Goal: Task Accomplishment & Management: Use online tool/utility

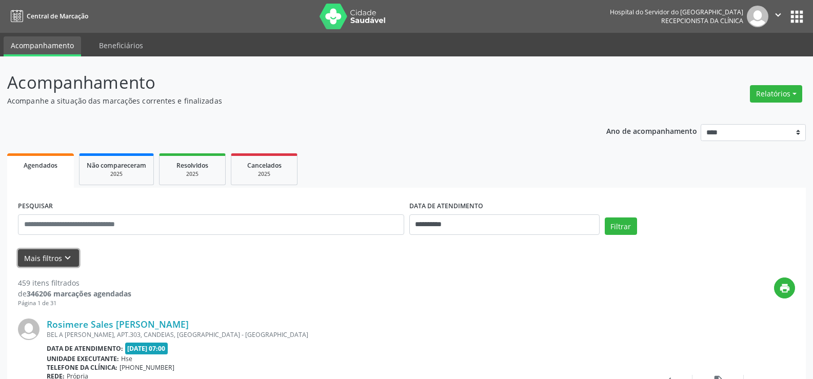
click at [34, 256] on button "Mais filtros keyboard_arrow_down" at bounding box center [48, 258] width 61 height 18
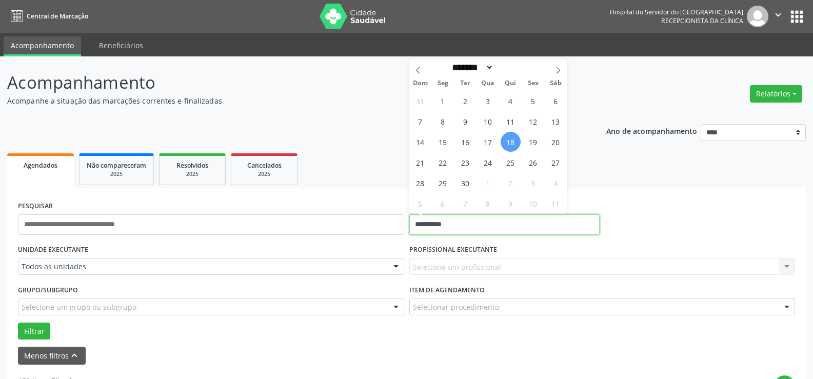
click at [437, 220] on input "**********" at bounding box center [505, 225] width 190 height 21
click at [512, 140] on span "18" at bounding box center [511, 142] width 20 height 20
type input "**********"
click at [512, 140] on span "18" at bounding box center [511, 142] width 20 height 20
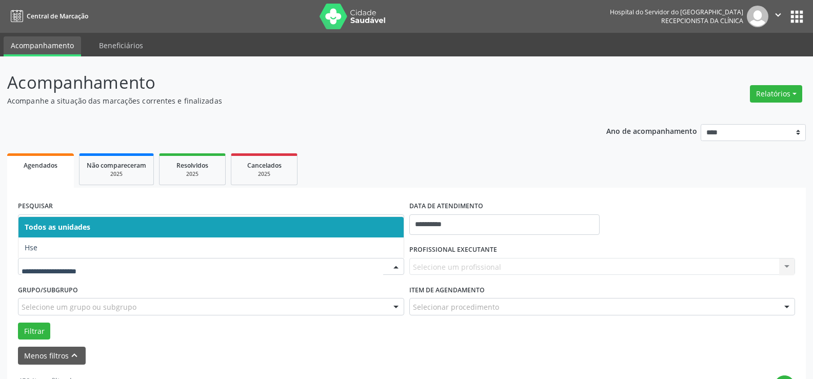
click at [95, 260] on div at bounding box center [211, 266] width 386 height 17
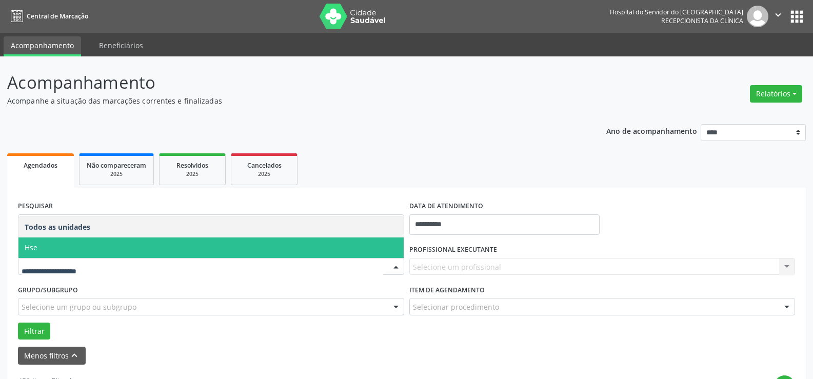
click at [103, 248] on span "Hse" at bounding box center [210, 248] width 385 height 21
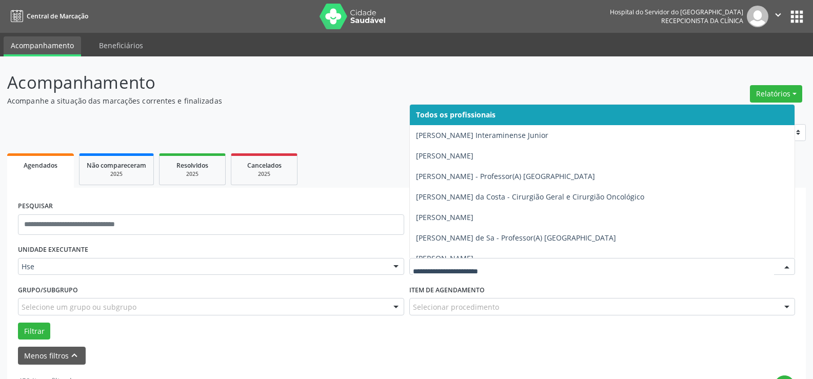
click at [787, 264] on div at bounding box center [786, 267] width 15 height 17
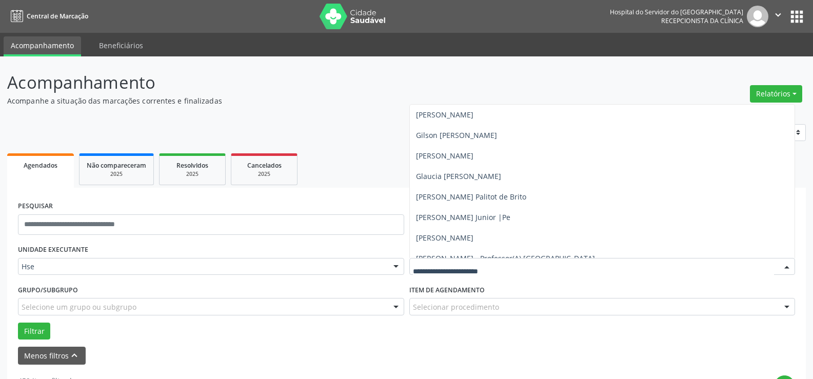
scroll to position [2668, 0]
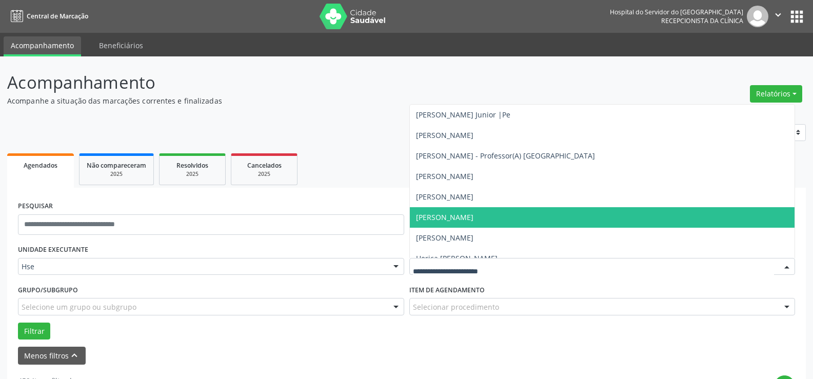
click at [447, 217] on span "[PERSON_NAME]" at bounding box center [444, 217] width 57 height 10
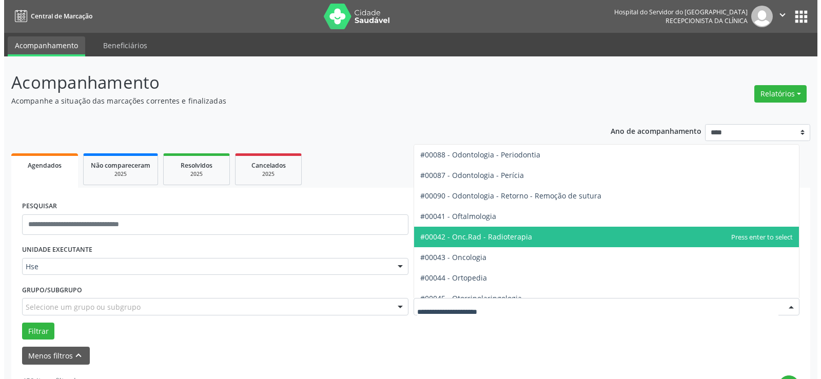
scroll to position [1386, 0]
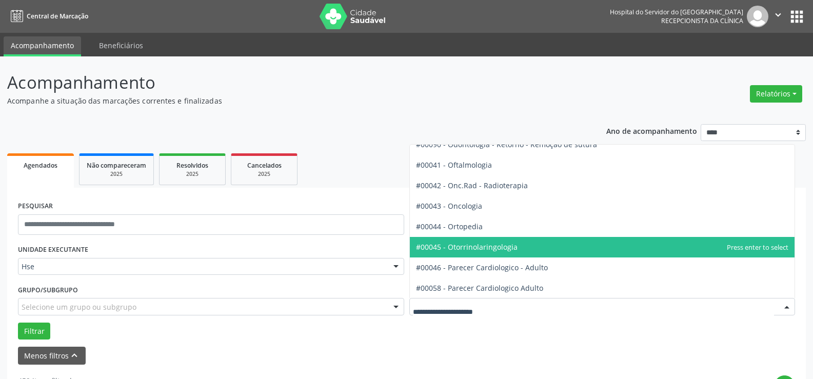
click at [464, 245] on span "#00045 - Otorrinolaringologia" at bounding box center [467, 247] width 102 height 10
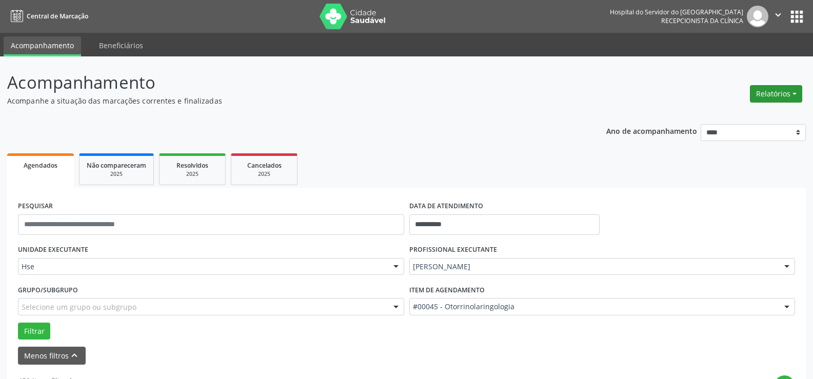
click at [769, 93] on button "Relatórios" at bounding box center [776, 93] width 52 height 17
click at [720, 116] on link "Agendamentos" at bounding box center [747, 116] width 110 height 14
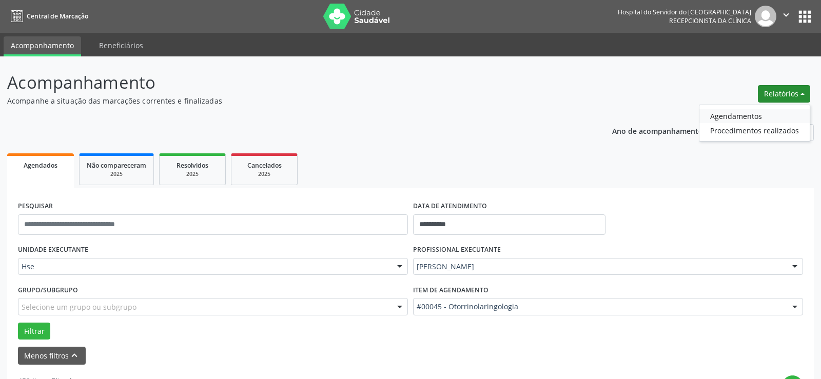
select select "*"
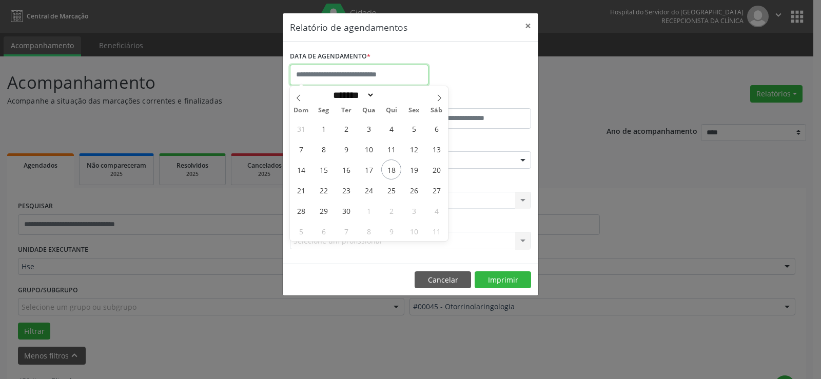
click at [340, 68] on input "text" at bounding box center [359, 75] width 139 height 21
click at [391, 168] on span "18" at bounding box center [391, 170] width 20 height 20
type input "**********"
click at [391, 168] on span "18" at bounding box center [391, 170] width 20 height 20
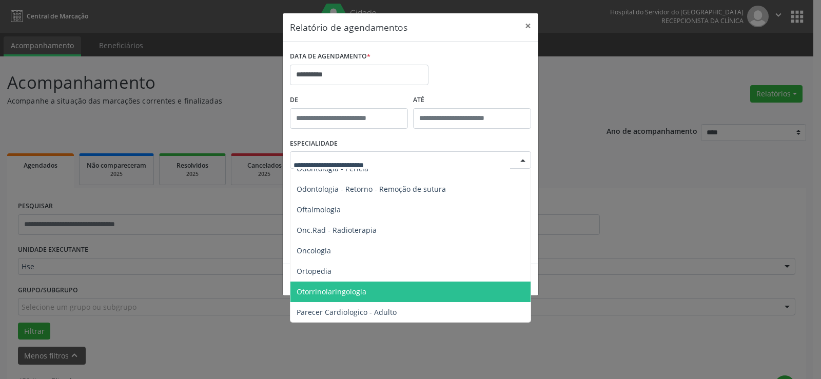
click at [347, 292] on span "Otorrinolaringologia" at bounding box center [332, 292] width 70 height 10
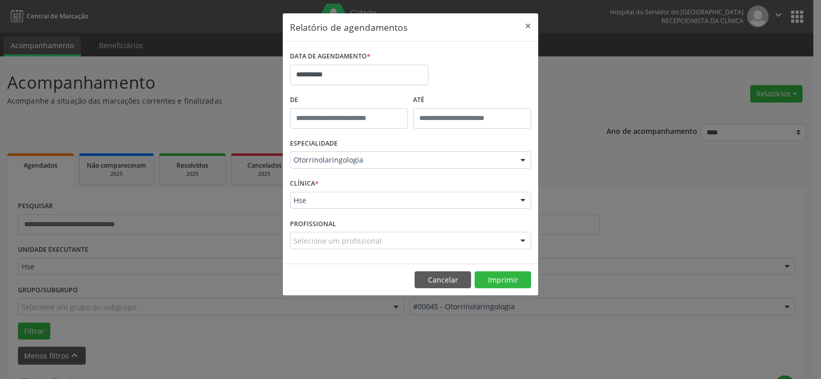
click at [349, 181] on div "CLÍNICA * Hse Hse Nenhum resultado encontrado para: " " Não há nenhuma opção pa…" at bounding box center [410, 196] width 246 height 40
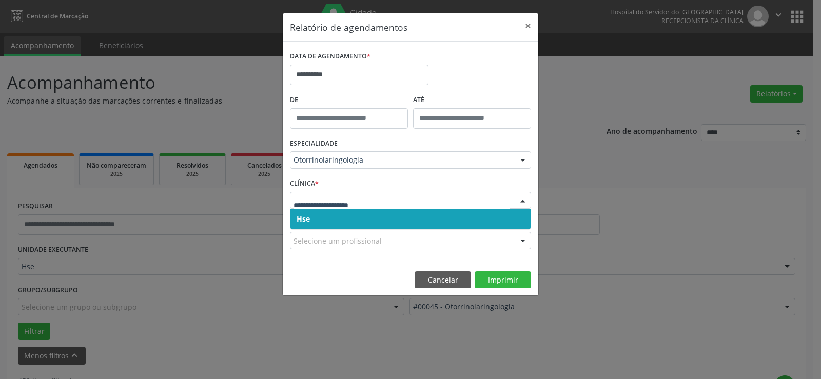
drag, startPoint x: 337, startPoint y: 224, endPoint x: 343, endPoint y: 207, distance: 18.0
click at [338, 220] on span "Hse" at bounding box center [410, 219] width 240 height 21
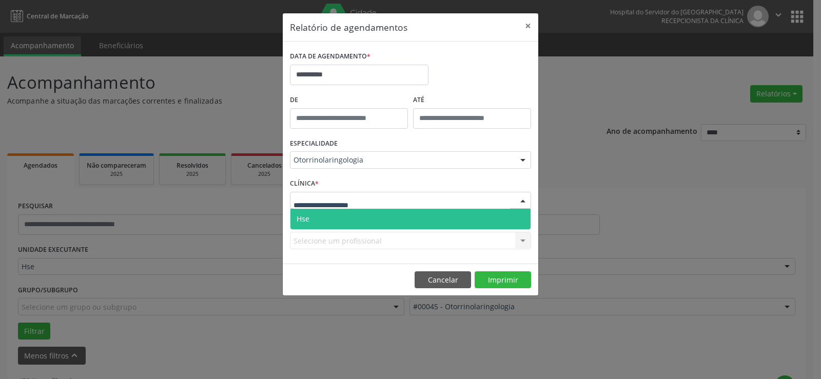
click at [339, 216] on span "Hse" at bounding box center [410, 219] width 240 height 21
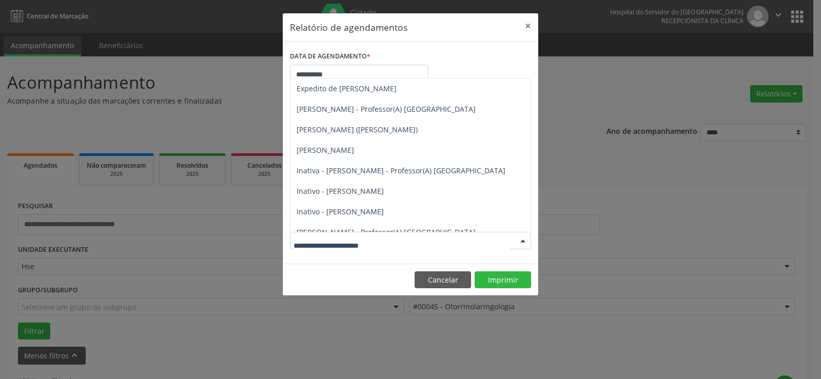
scroll to position [154, 0]
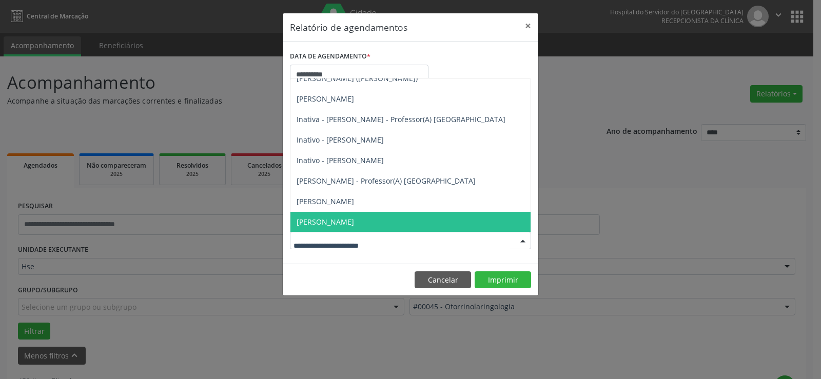
click at [302, 244] on input "text" at bounding box center [402, 246] width 217 height 21
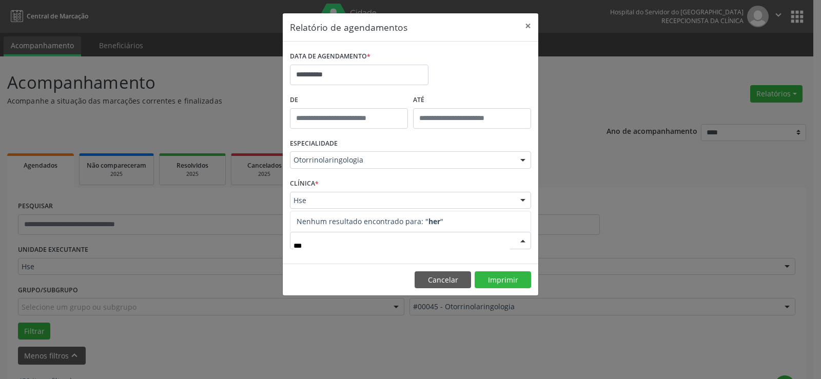
type input "**"
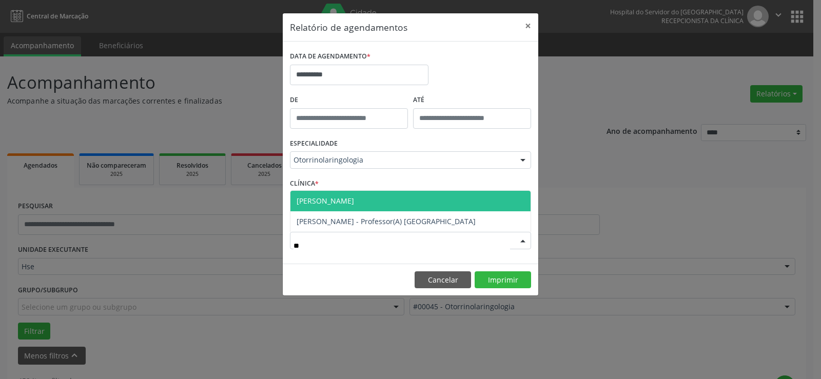
click at [335, 202] on span "[PERSON_NAME]" at bounding box center [325, 201] width 57 height 10
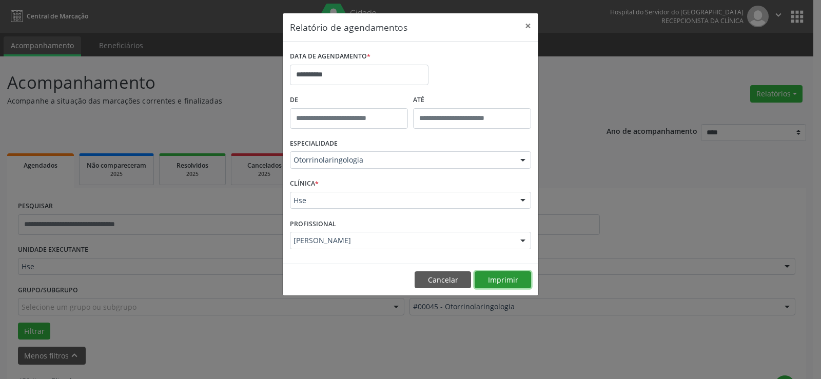
click at [500, 279] on button "Imprimir" at bounding box center [503, 279] width 56 height 17
